Goal: Transaction & Acquisition: Purchase product/service

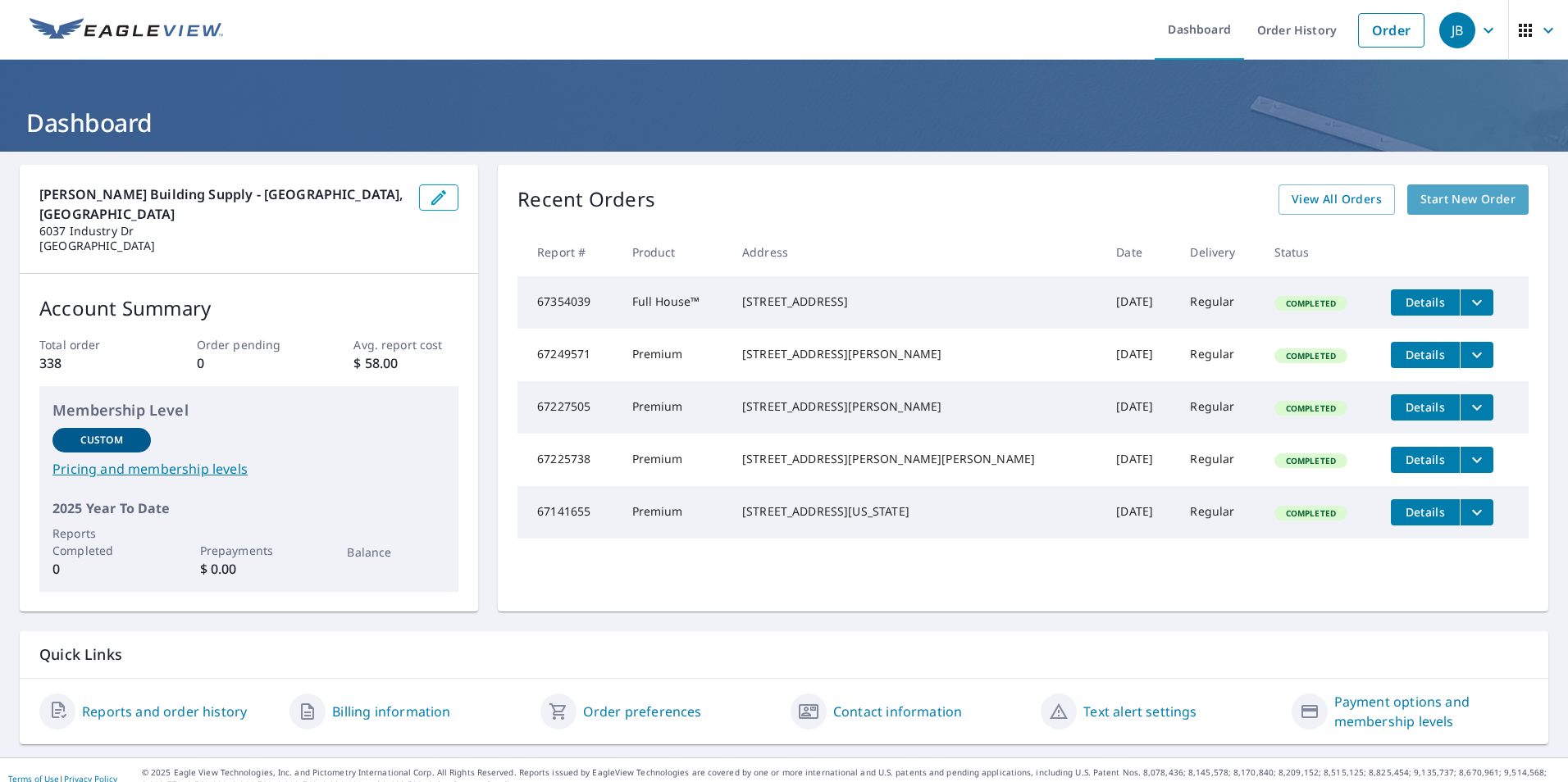
click at [1490, 200] on span "Start New Order" at bounding box center [1468, 200] width 96 height 21
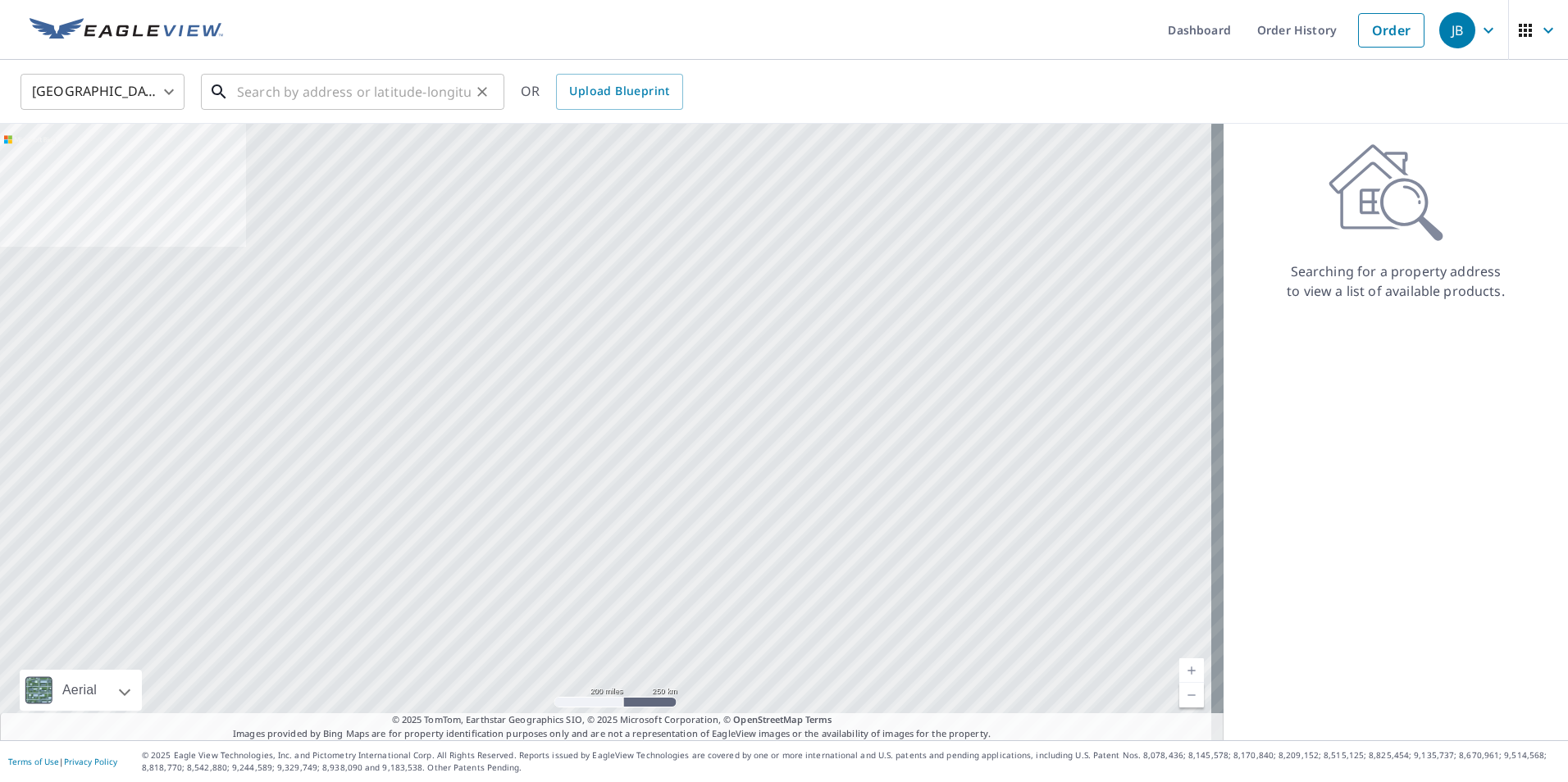
click at [267, 85] on input "text" at bounding box center [353, 91] width 234 height 46
paste input "[STREET_ADDRESS]"
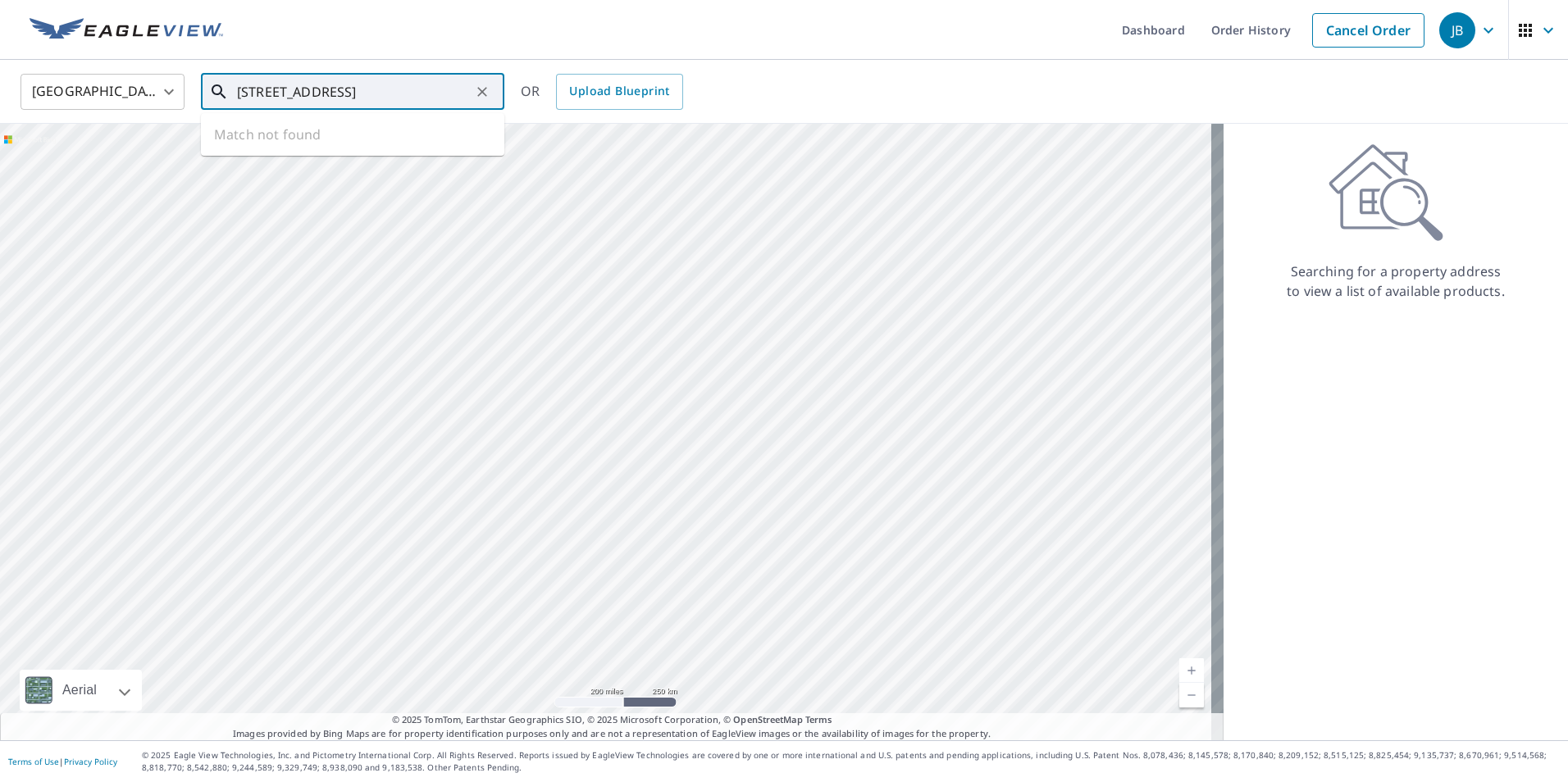
scroll to position [0, 41]
type input "[STREET_ADDRESS]"
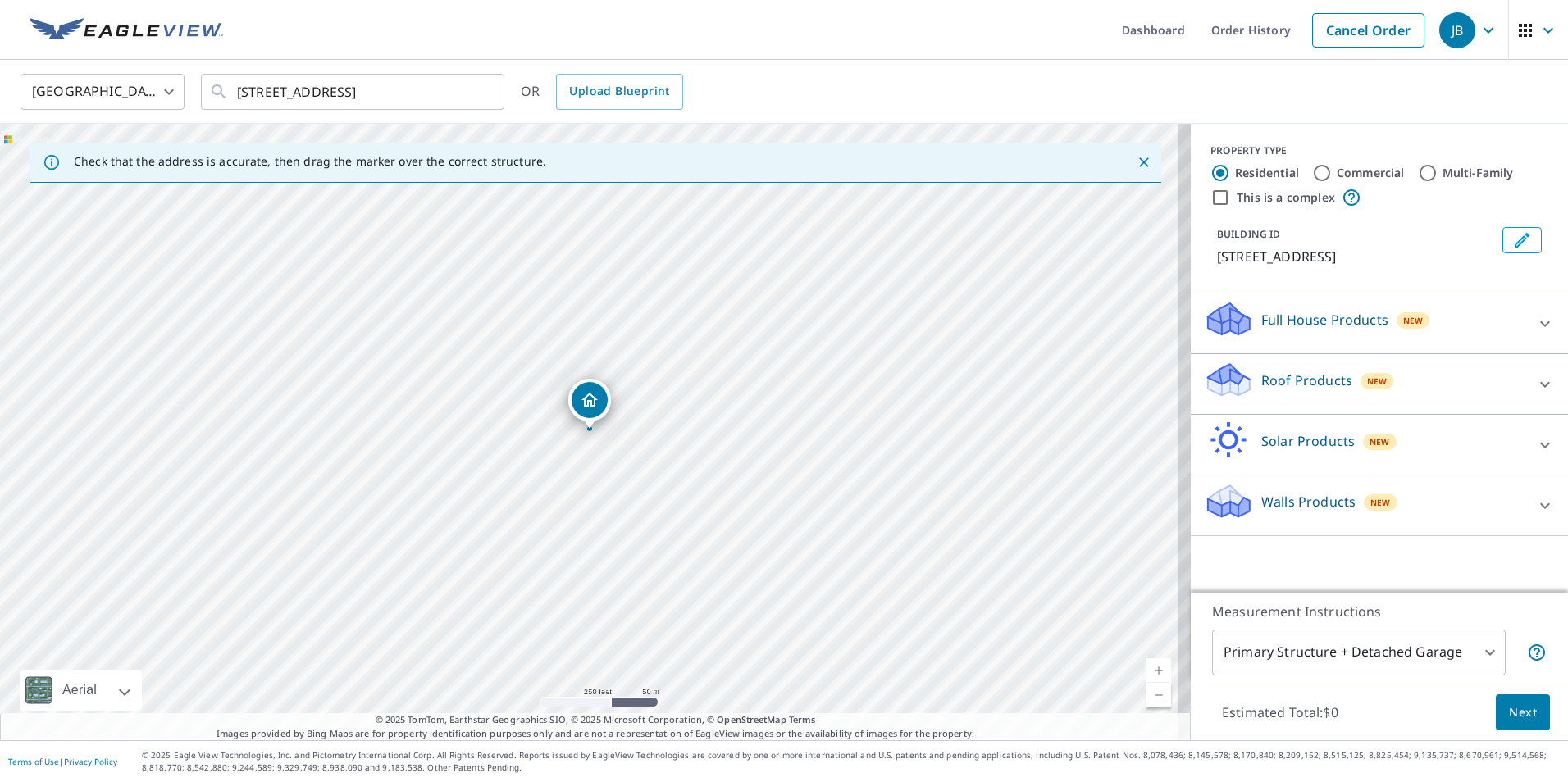
click at [1313, 376] on p "Roof Products" at bounding box center [1307, 380] width 91 height 20
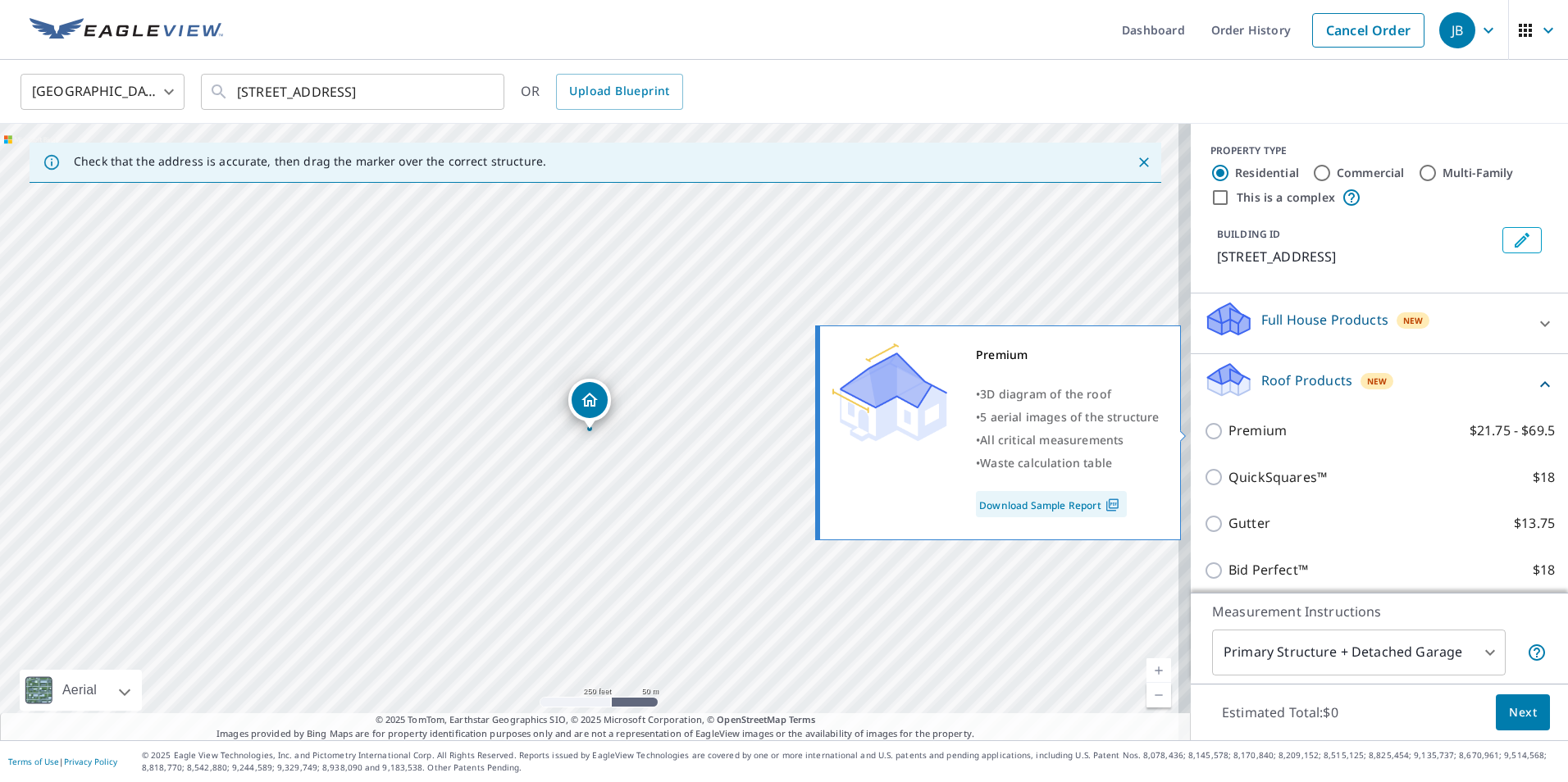
click at [1279, 427] on label "Premium $21.75 - $69.5" at bounding box center [1392, 431] width 326 height 21
click at [1229, 427] on input "Premium $21.75 - $69.5" at bounding box center [1216, 431] width 24 height 20
checkbox input "true"
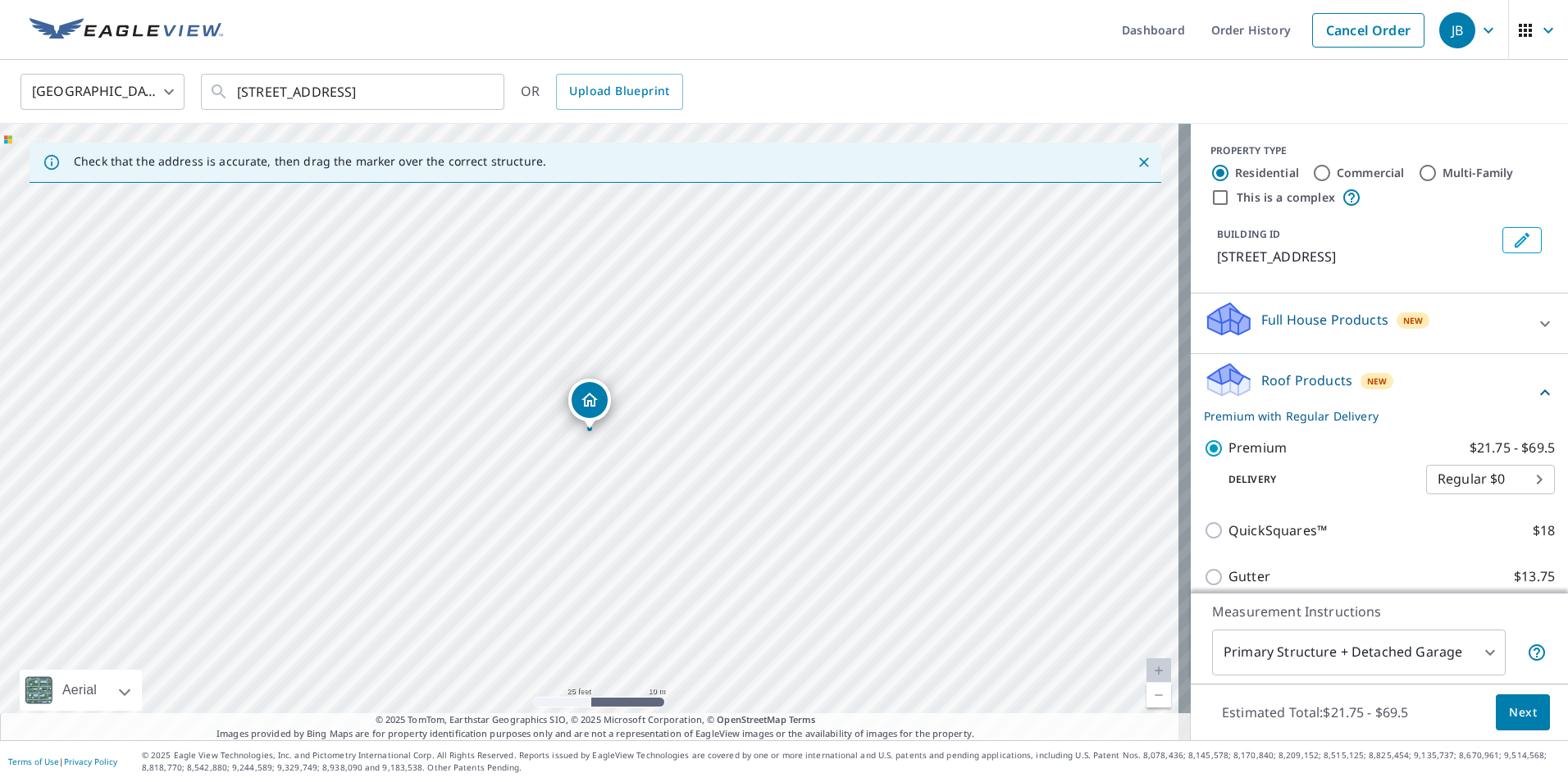
click at [1497, 715] on button "Next" at bounding box center [1523, 713] width 54 height 37
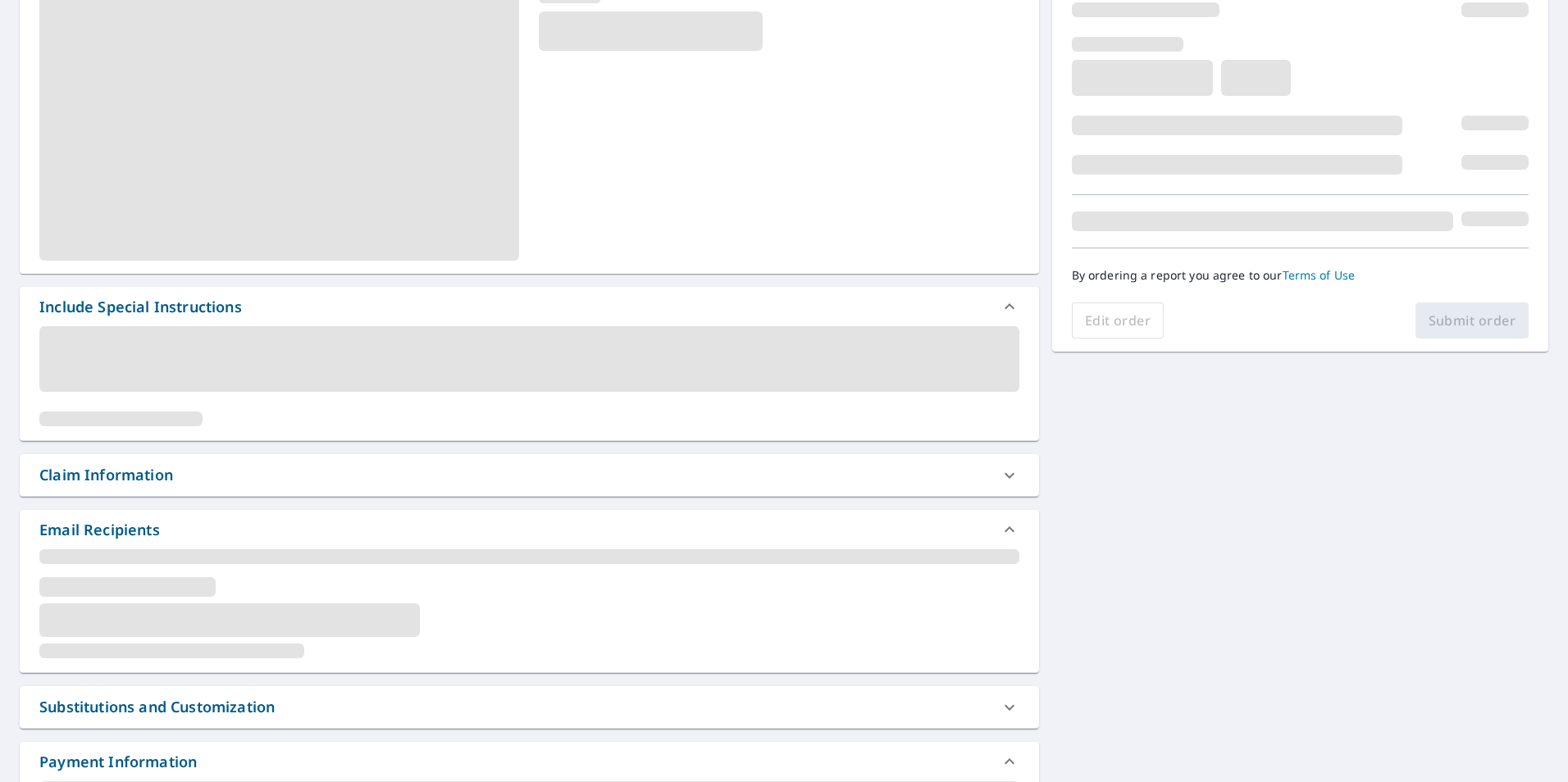
scroll to position [246, 0]
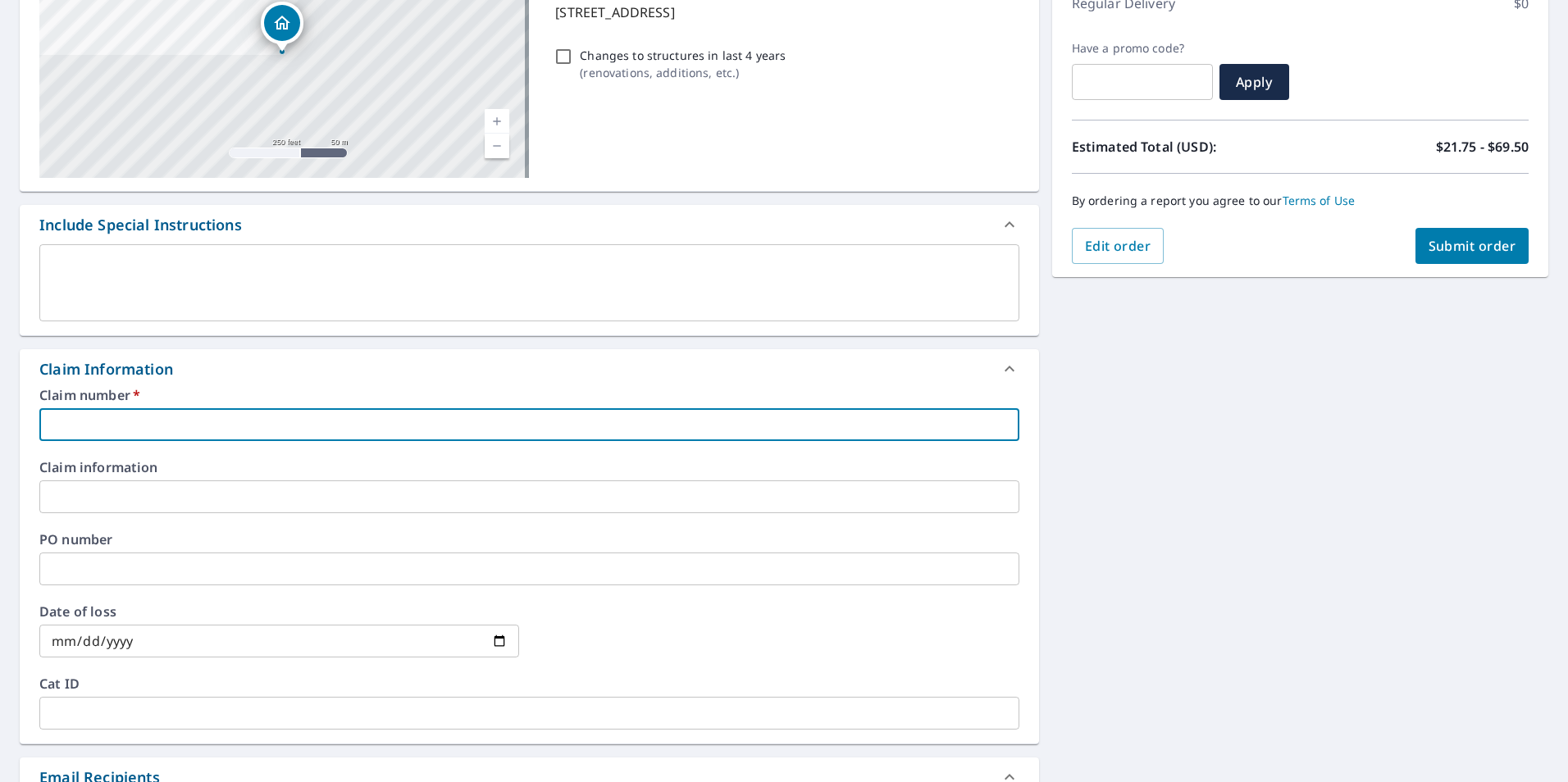
click at [857, 423] on input "text" at bounding box center [529, 424] width 980 height 33
type input "o"
checkbox input "true"
type input "om"
checkbox input "true"
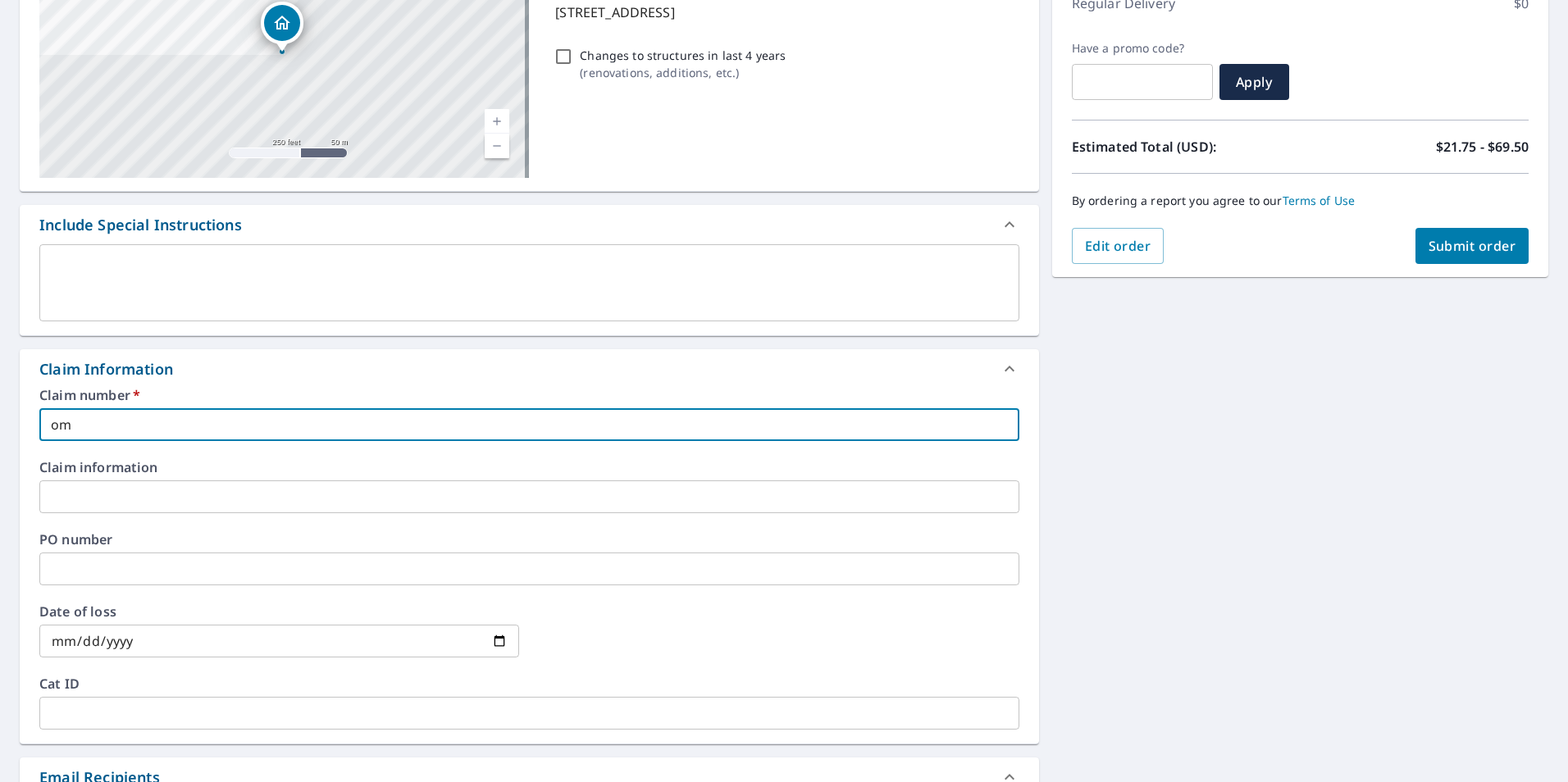
type input "omn"
checkbox input "true"
type input "omni"
checkbox input "true"
type input "omni7"
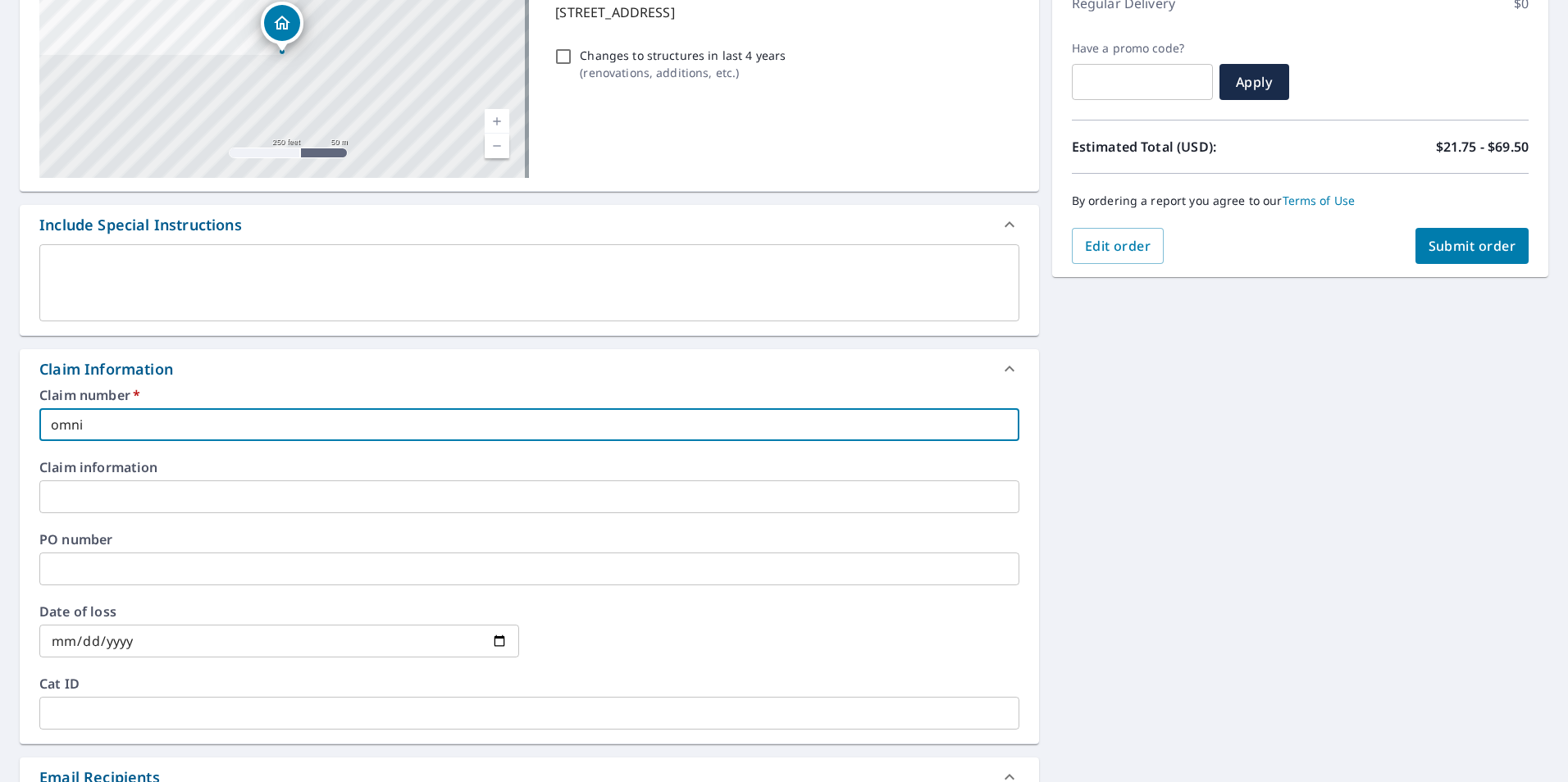
checkbox input "true"
type input "omni78"
checkbox input "true"
type input "omni789"
checkbox input "true"
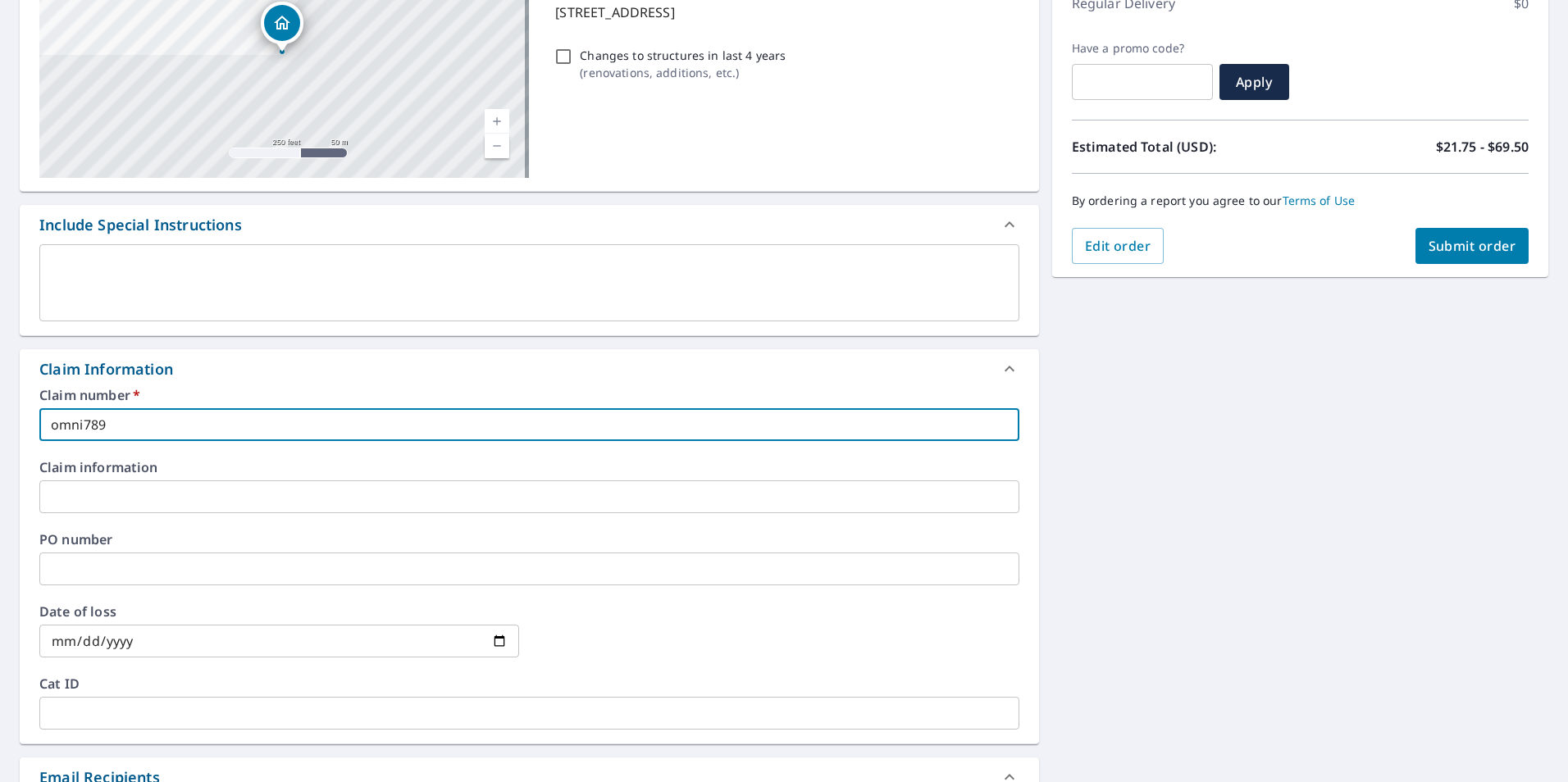
type input "omni7894"
checkbox input "true"
type input "omni78943"
checkbox input "true"
type input "omni789439"
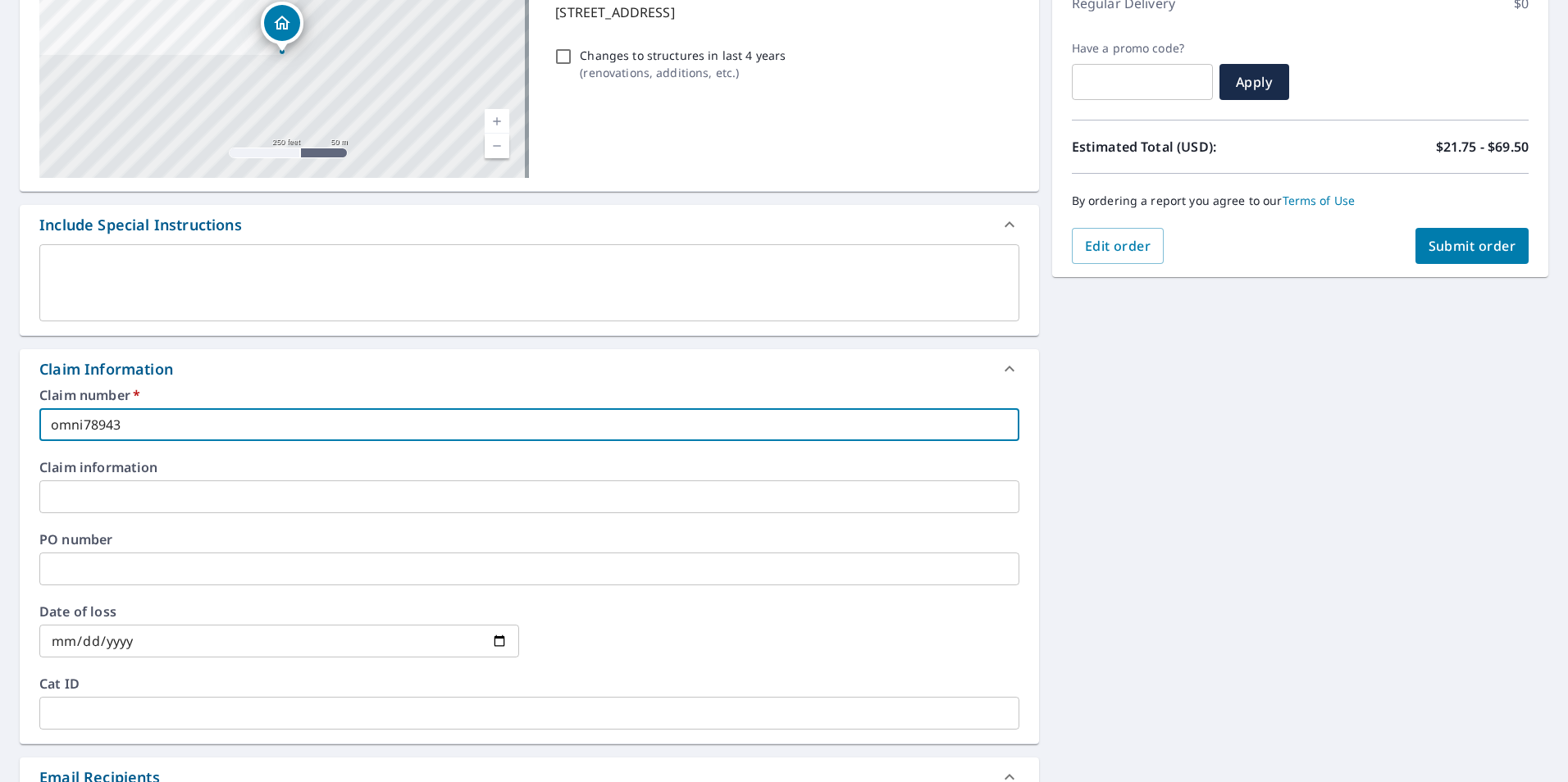
checkbox input "true"
type input "omni7894396"
checkbox input "true"
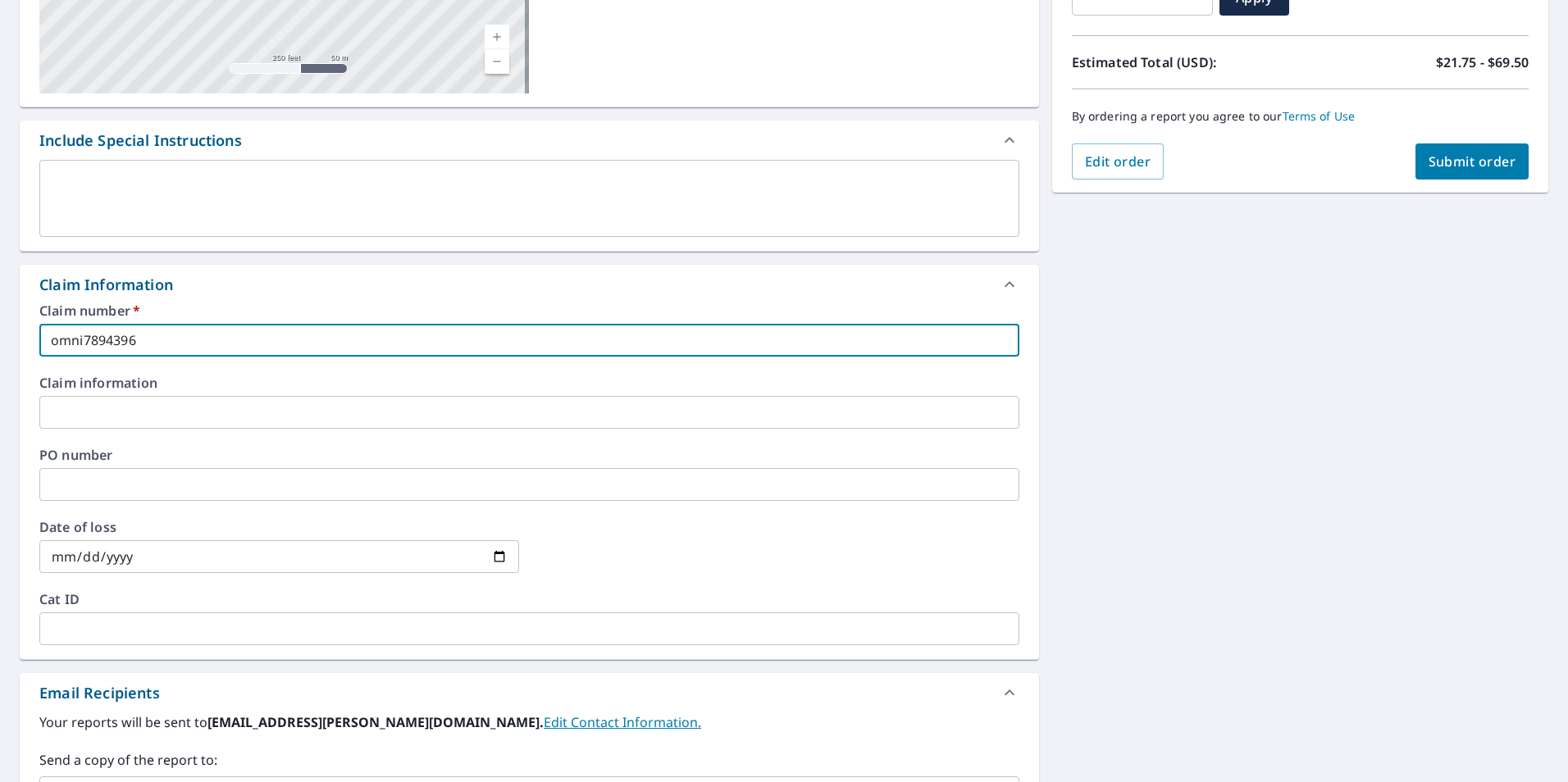
scroll to position [410, 0]
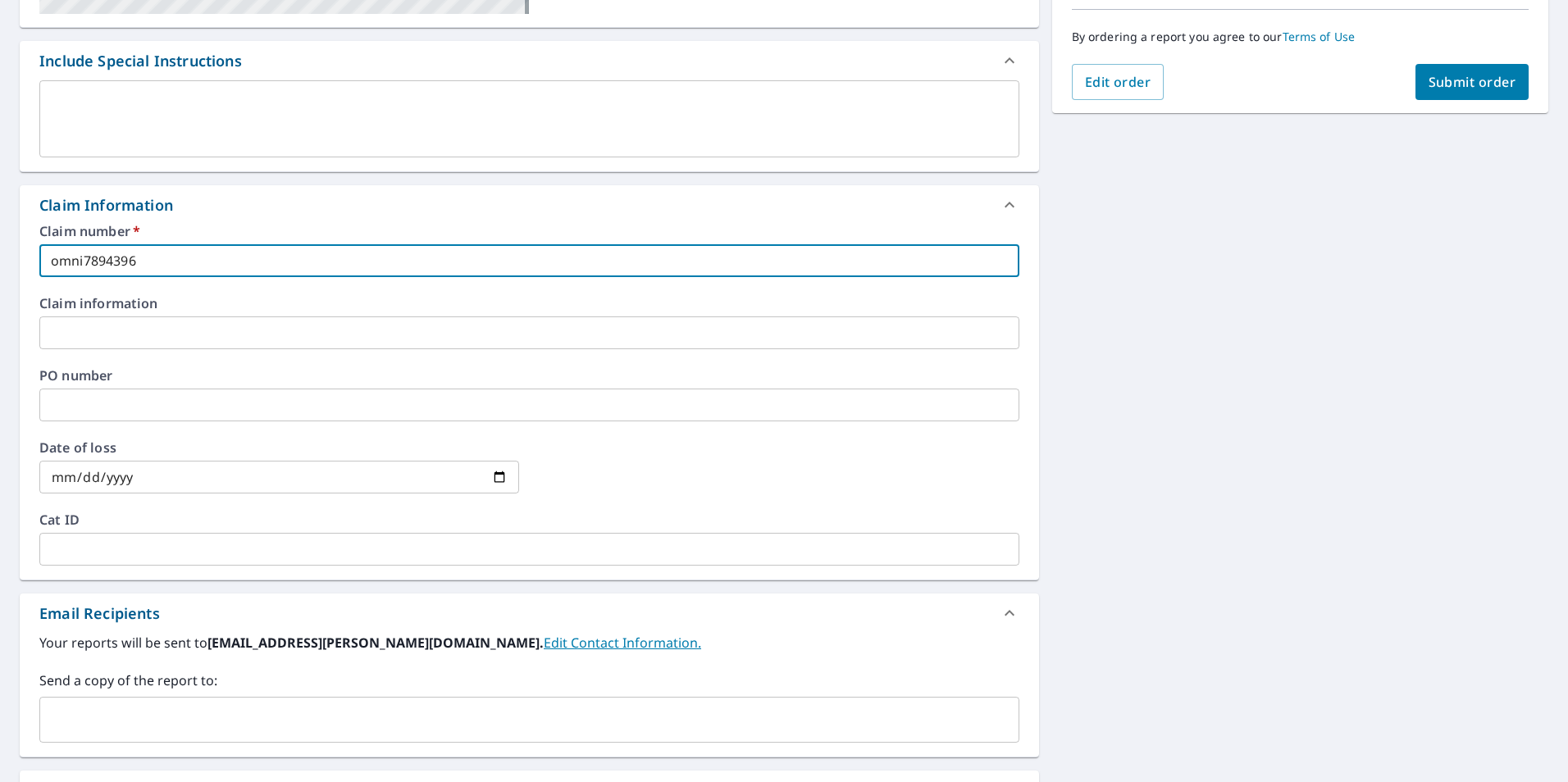
type input "omni7894396"
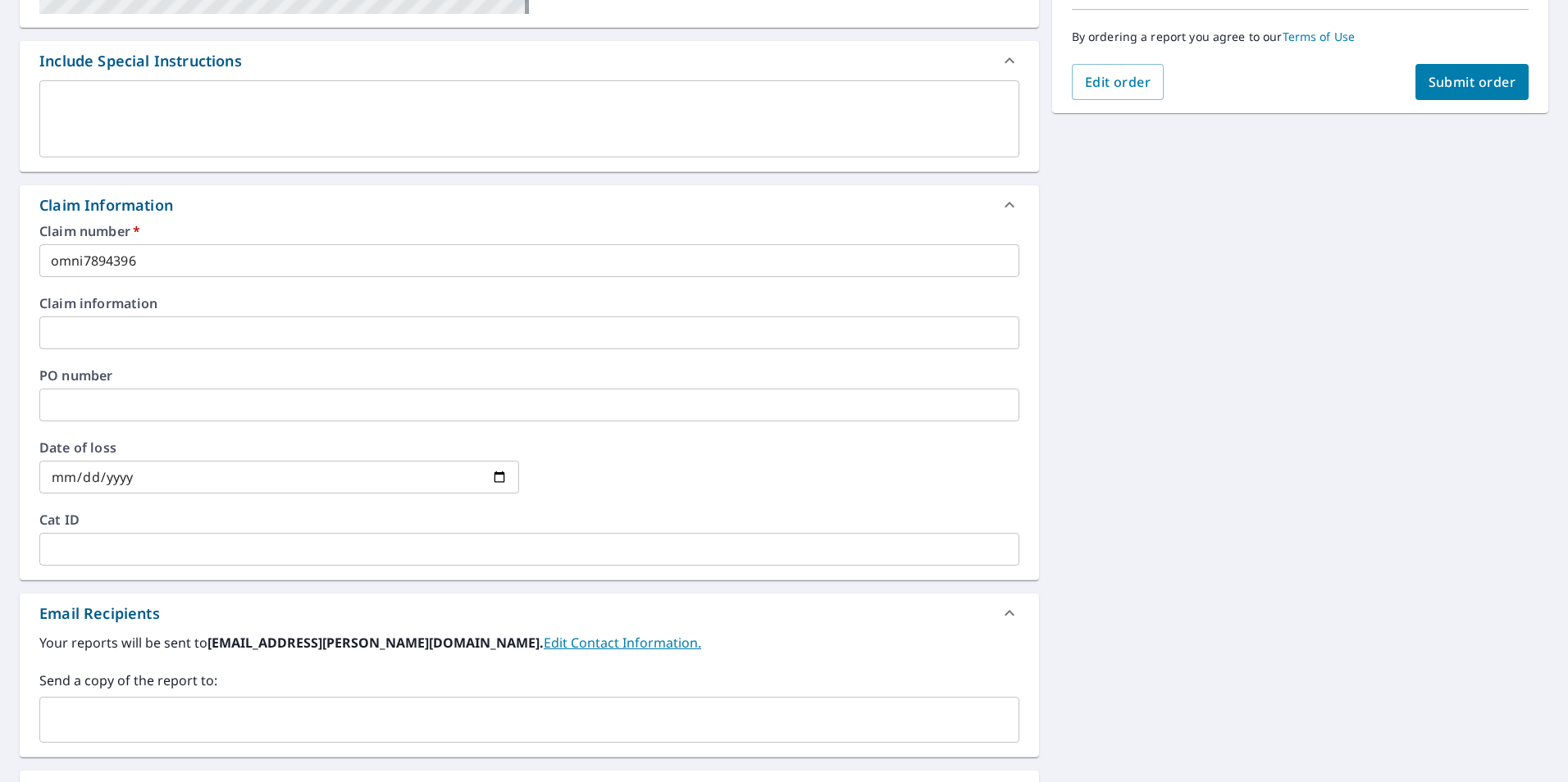
click at [465, 409] on input "text" at bounding box center [529, 405] width 980 height 33
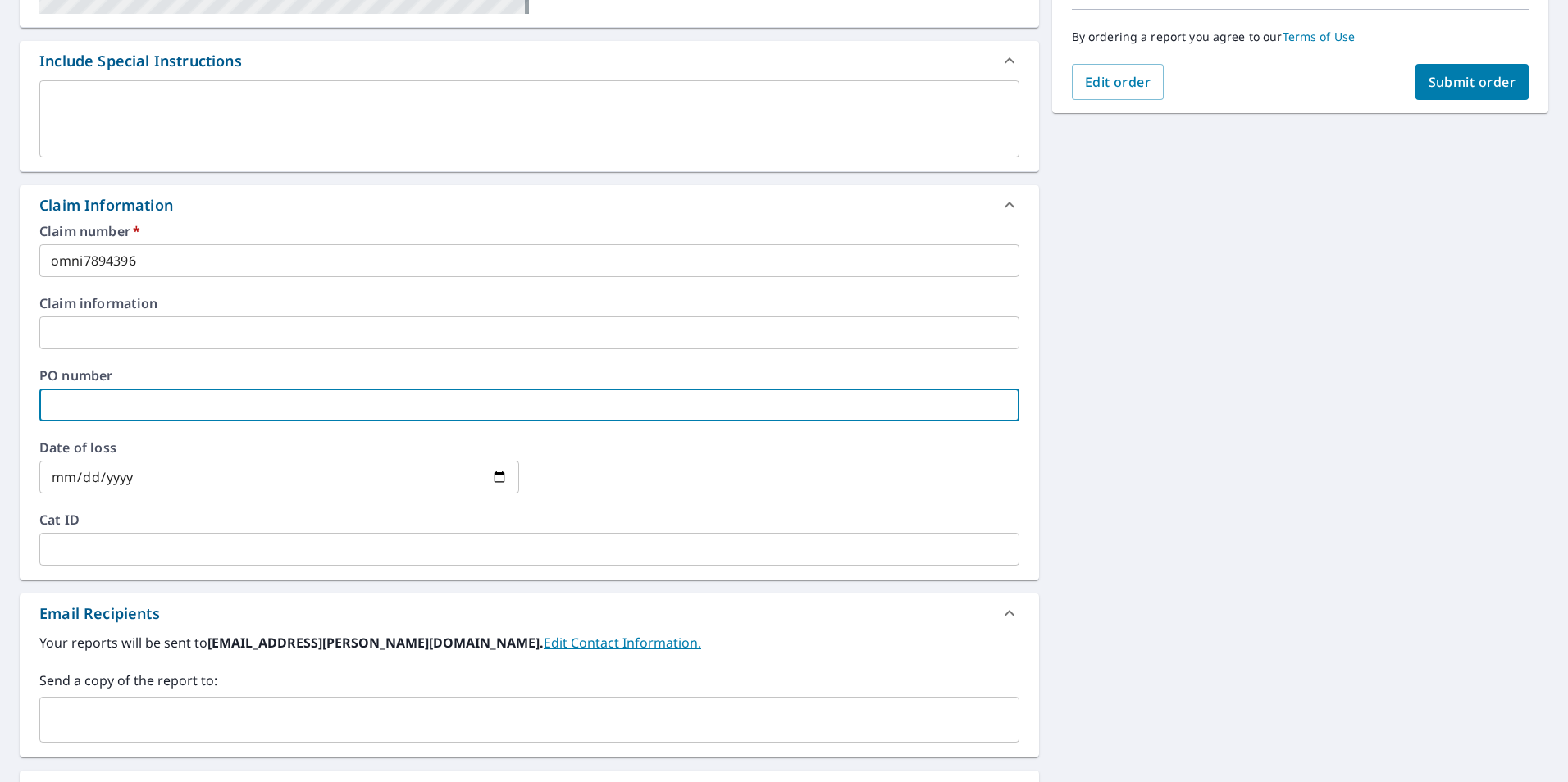
paste input "[PERSON_NAME] N/A"
type input "[PERSON_NAME] N/A"
checkbox input "true"
type input "[PERSON_NAME] N/A"
click at [1454, 74] on span "Submit order" at bounding box center [1472, 82] width 88 height 18
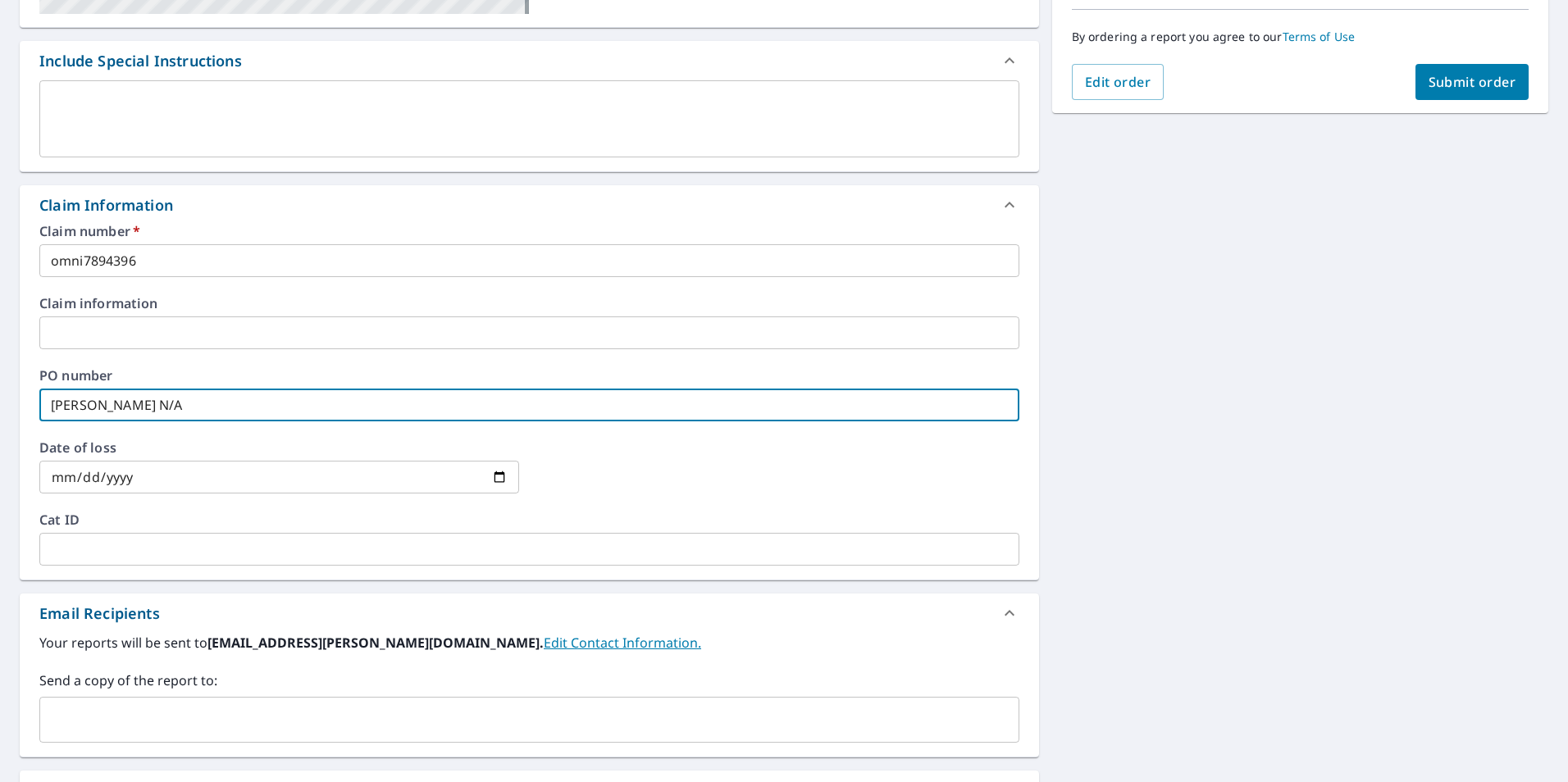
checkbox input "true"
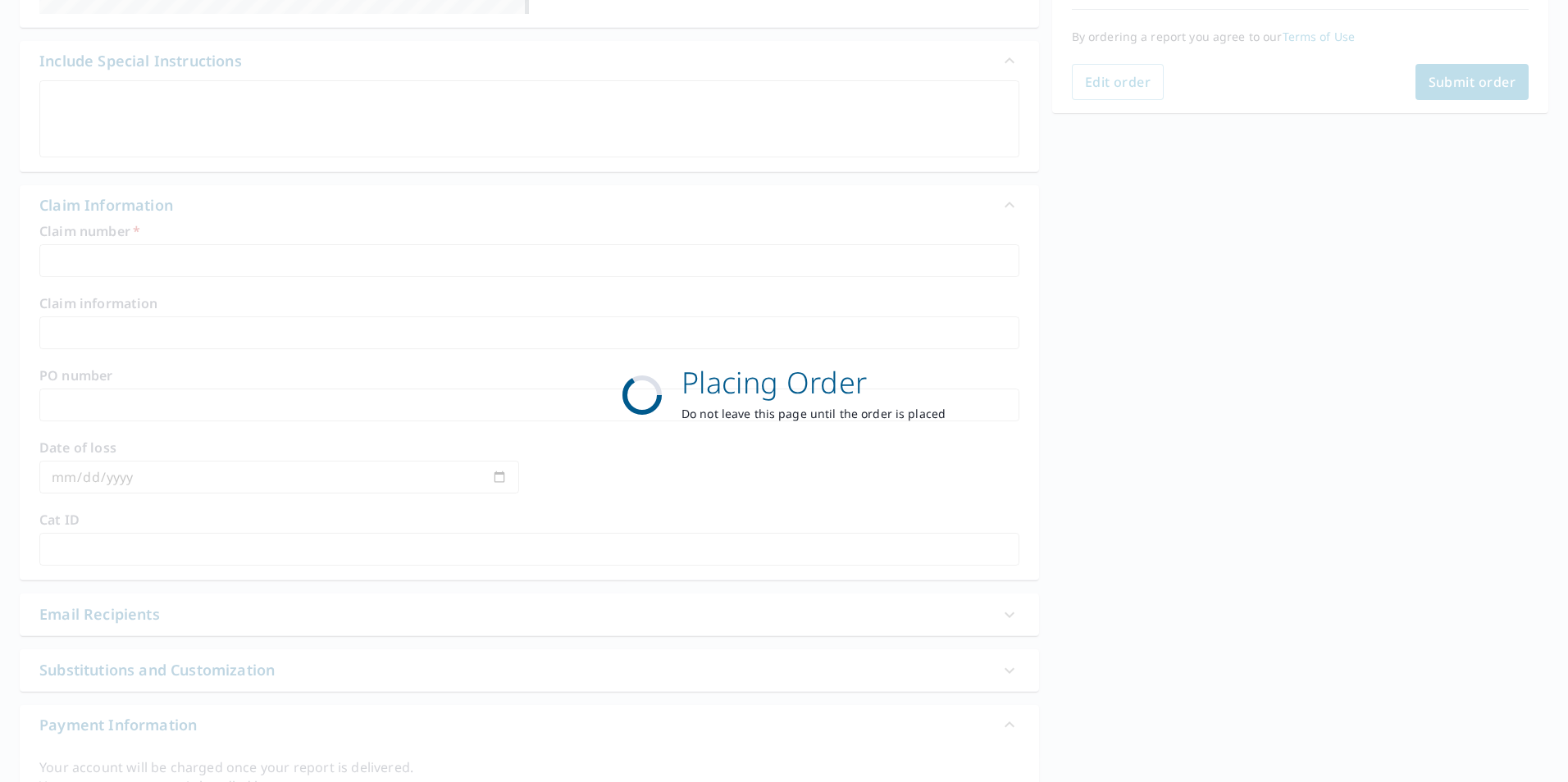
scroll to position [183, 0]
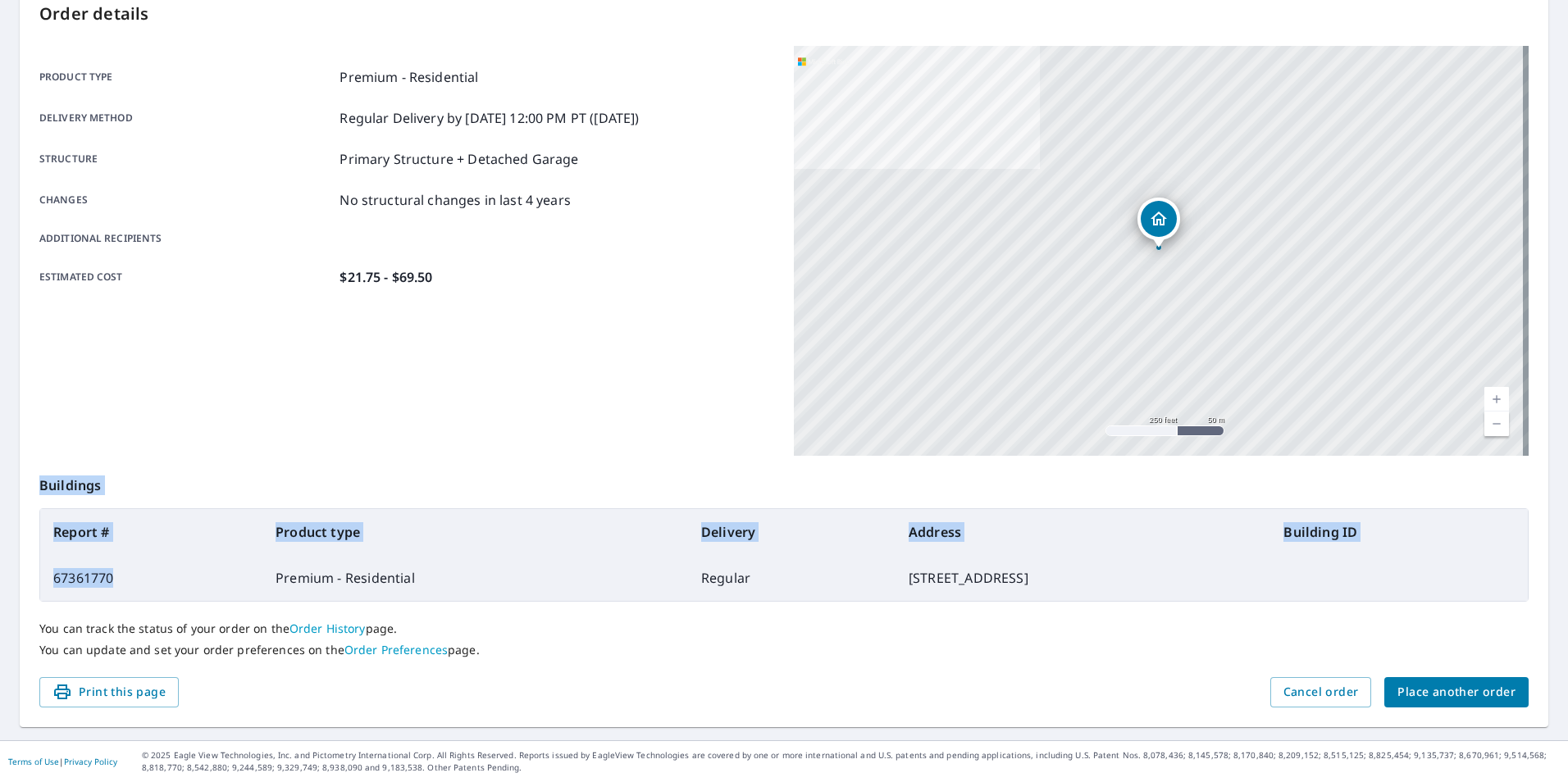
drag, startPoint x: 113, startPoint y: 576, endPoint x: 36, endPoint y: 568, distance: 77.4
click at [36, 568] on div "Order details Product type Premium - Residential Delivery method Regular Delive…" at bounding box center [784, 354] width 1529 height 746
drag, startPoint x: 36, startPoint y: 568, endPoint x: 82, endPoint y: 584, distance: 48.7
click at [82, 584] on td "67361770" at bounding box center [151, 577] width 222 height 46
drag, startPoint x: 56, startPoint y: 573, endPoint x: 113, endPoint y: 578, distance: 57.2
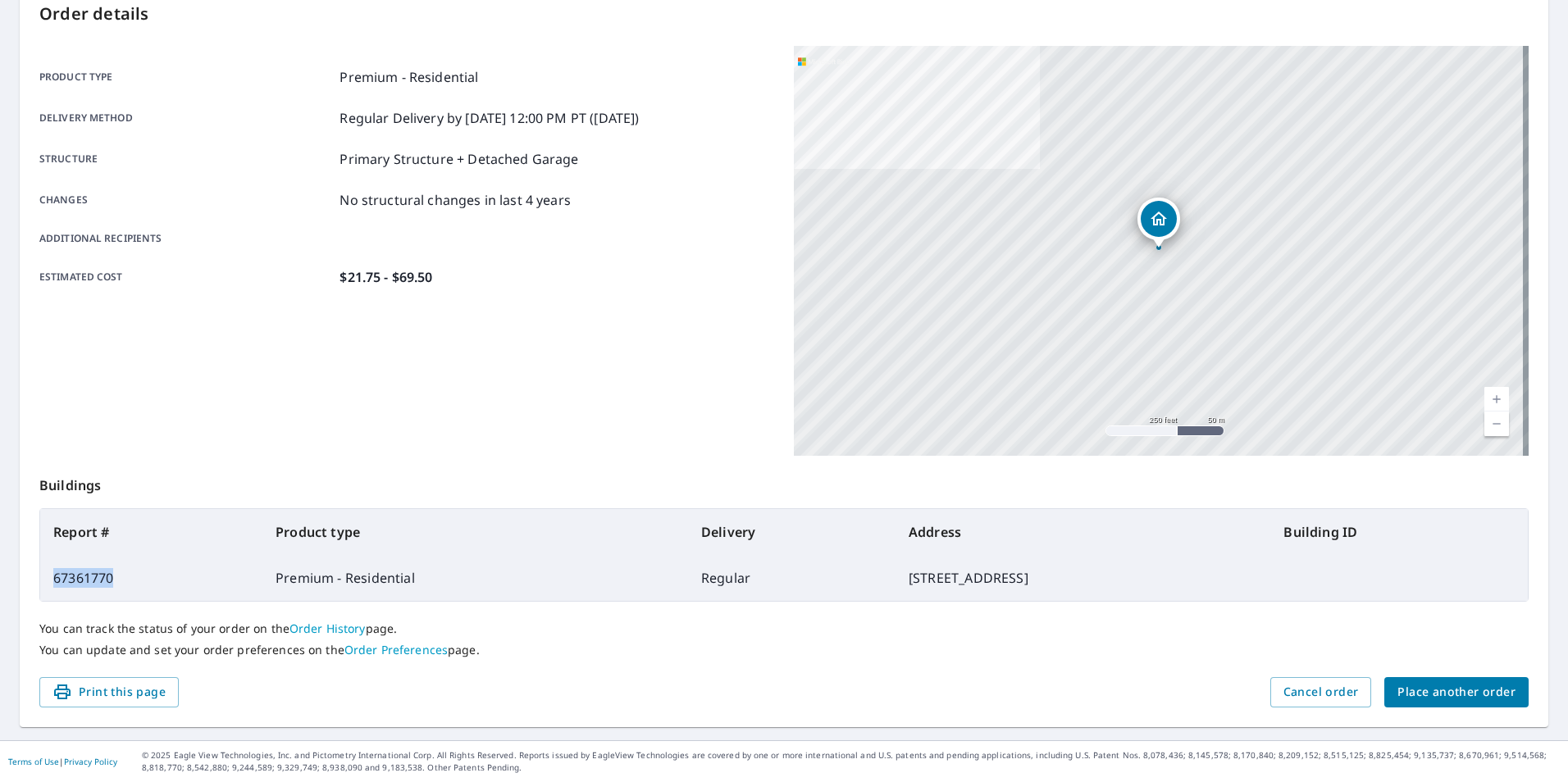
click at [113, 578] on td "67361770" at bounding box center [151, 577] width 222 height 46
copy td "67361770"
